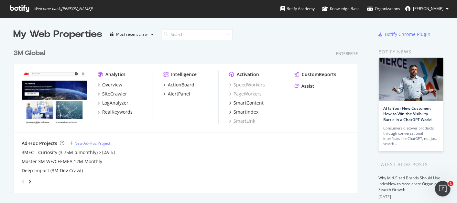
click at [36, 53] on div "3M Global" at bounding box center [30, 53] width 32 height 9
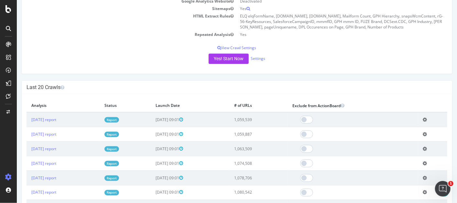
scroll to position [494, 0]
click at [56, 122] on link "[DATE] report" at bounding box center [43, 120] width 25 height 6
